Goal: Navigation & Orientation: Understand site structure

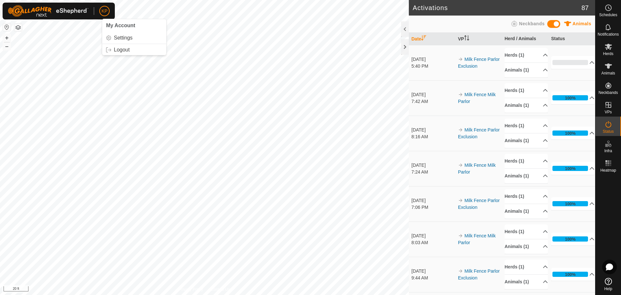
click at [105, 12] on span "KP" at bounding box center [105, 11] width 6 height 7
click at [122, 37] on link "Settings" at bounding box center [134, 38] width 64 height 10
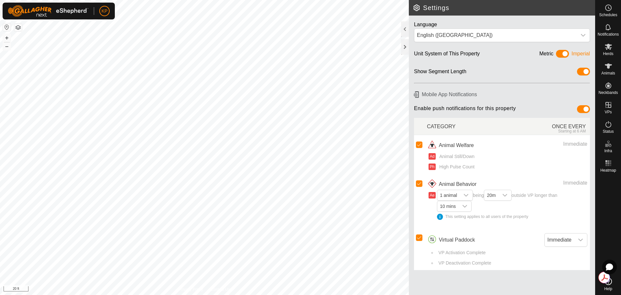
click at [21, 28] on button "button" at bounding box center [18, 28] width 8 height 8
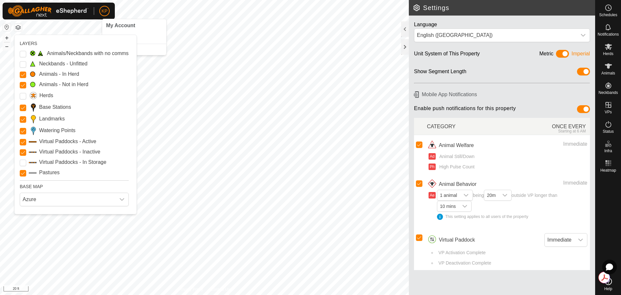
click at [107, 11] on span "KP" at bounding box center [105, 11] width 6 height 7
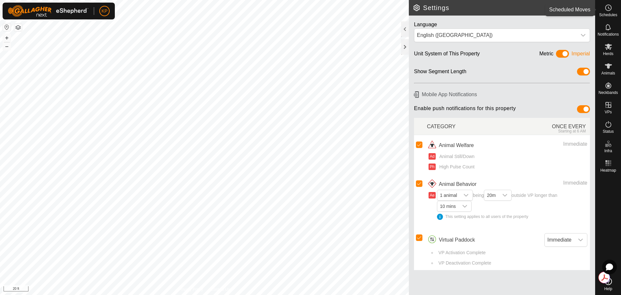
click at [608, 8] on icon at bounding box center [608, 8] width 1 height 2
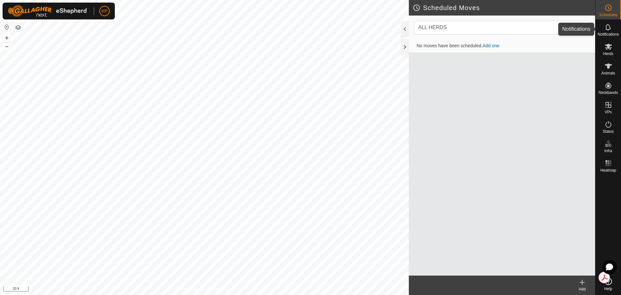
click at [608, 33] on span "Notifications" at bounding box center [608, 34] width 21 height 4
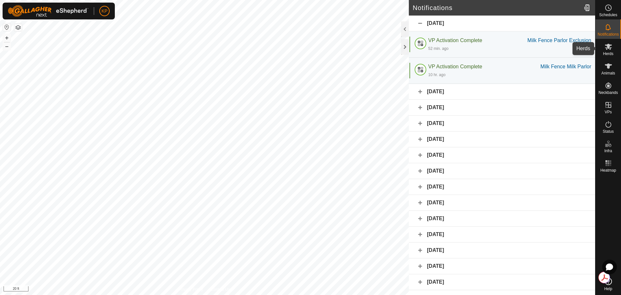
click at [609, 49] on icon at bounding box center [609, 47] width 8 height 8
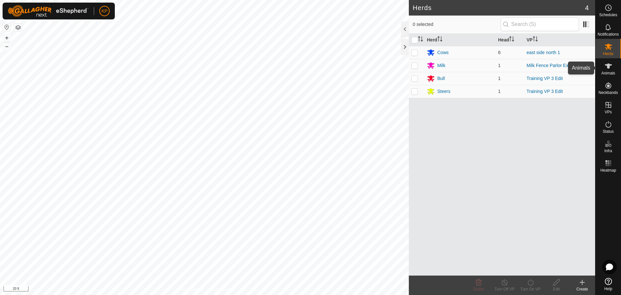
click at [611, 69] on icon at bounding box center [609, 66] width 8 height 8
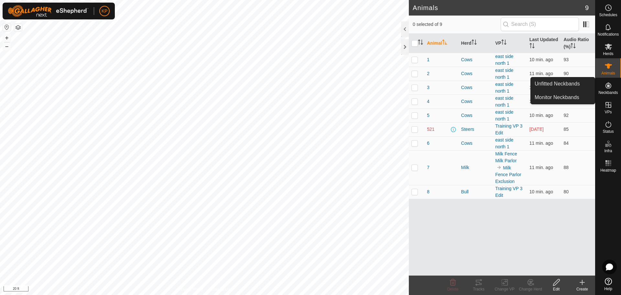
click at [610, 88] on icon at bounding box center [609, 86] width 8 height 8
click at [606, 86] on icon at bounding box center [609, 85] width 6 height 6
click at [606, 89] on icon at bounding box center [609, 86] width 8 height 8
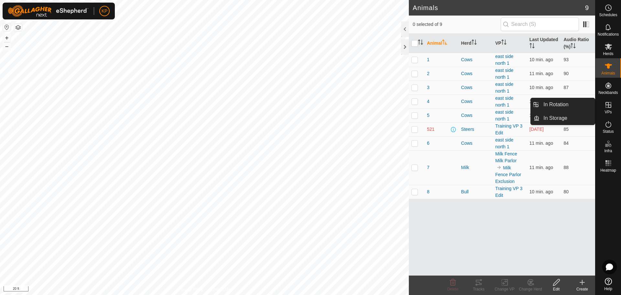
click at [608, 106] on icon at bounding box center [609, 105] width 6 height 6
click at [607, 108] on icon at bounding box center [609, 105] width 8 height 8
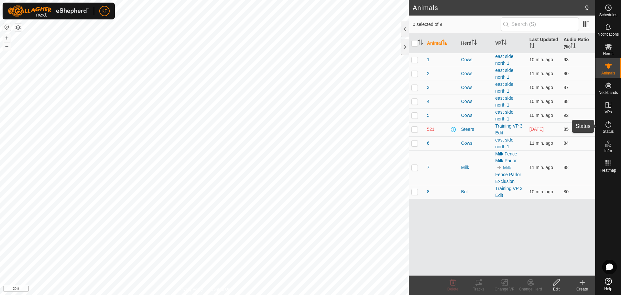
click at [611, 128] on es-activation-svg-icon at bounding box center [609, 124] width 12 height 10
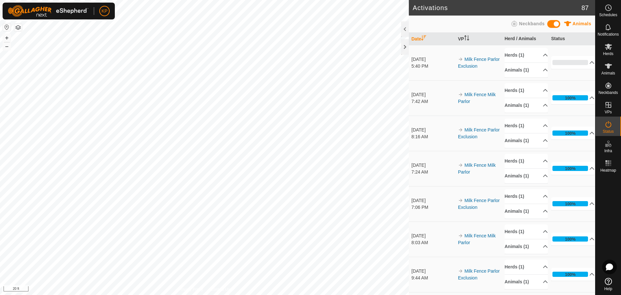
click at [9, 27] on button "button" at bounding box center [7, 27] width 8 height 8
click at [404, 47] on div at bounding box center [405, 47] width 8 height 16
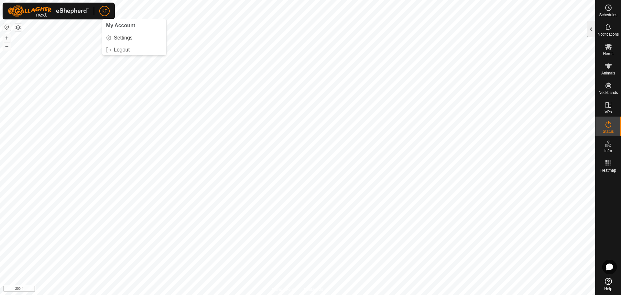
click at [592, 33] on div at bounding box center [591, 29] width 8 height 16
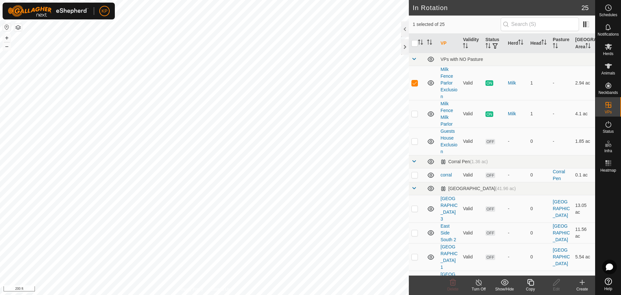
click at [585, 8] on span "25" at bounding box center [585, 8] width 7 height 10
